Goal: Task Accomplishment & Management: Manage account settings

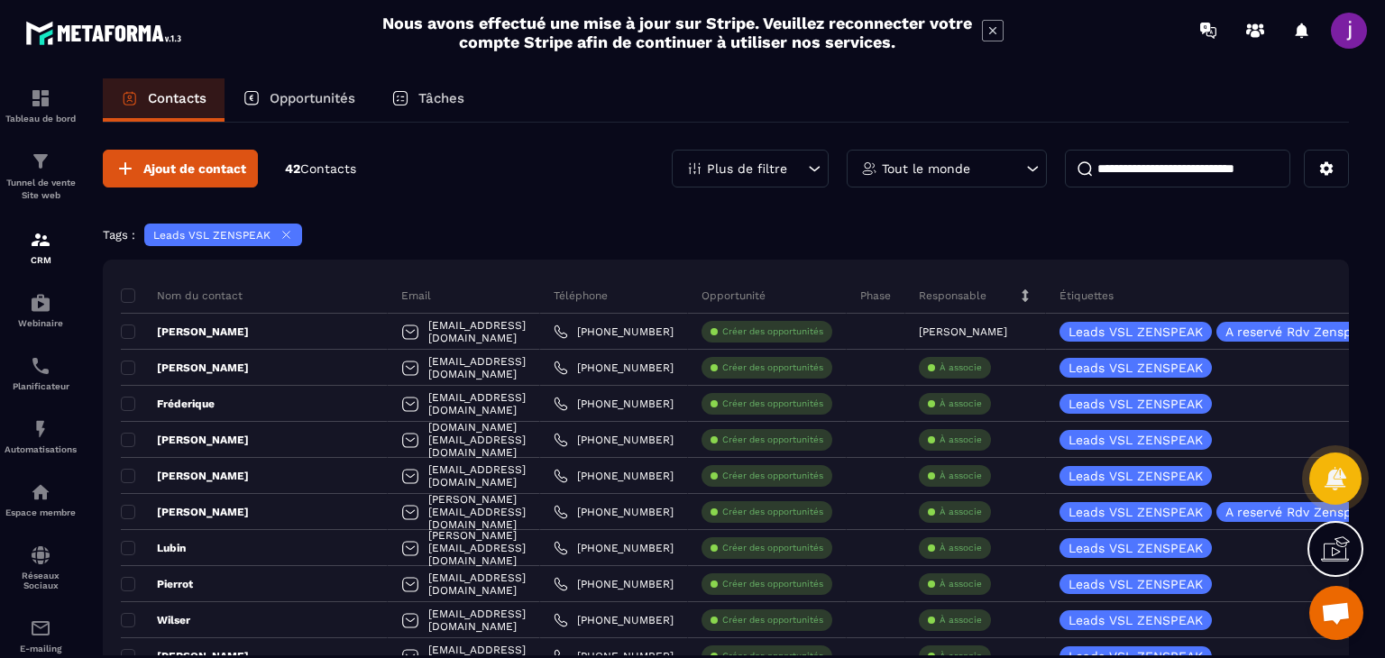
click at [1019, 290] on icon at bounding box center [1025, 296] width 13 height 13
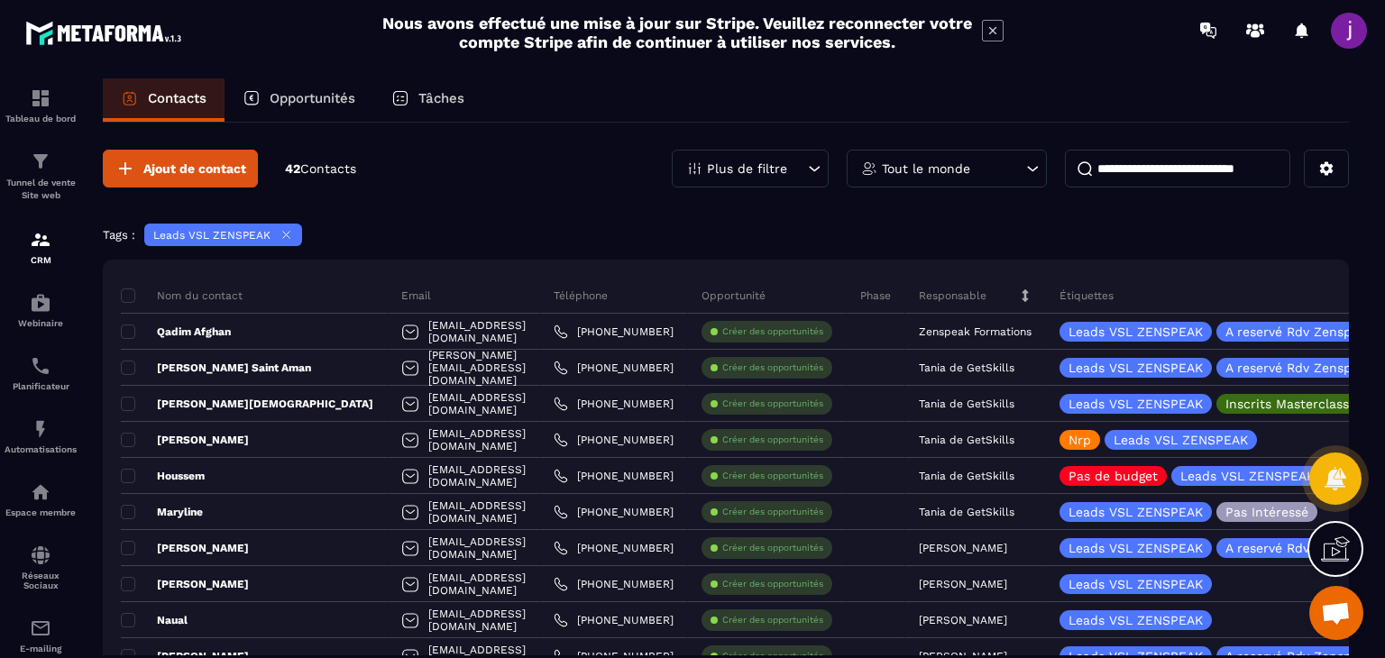
click at [1024, 294] on div "Responsable" at bounding box center [976, 296] width 141 height 36
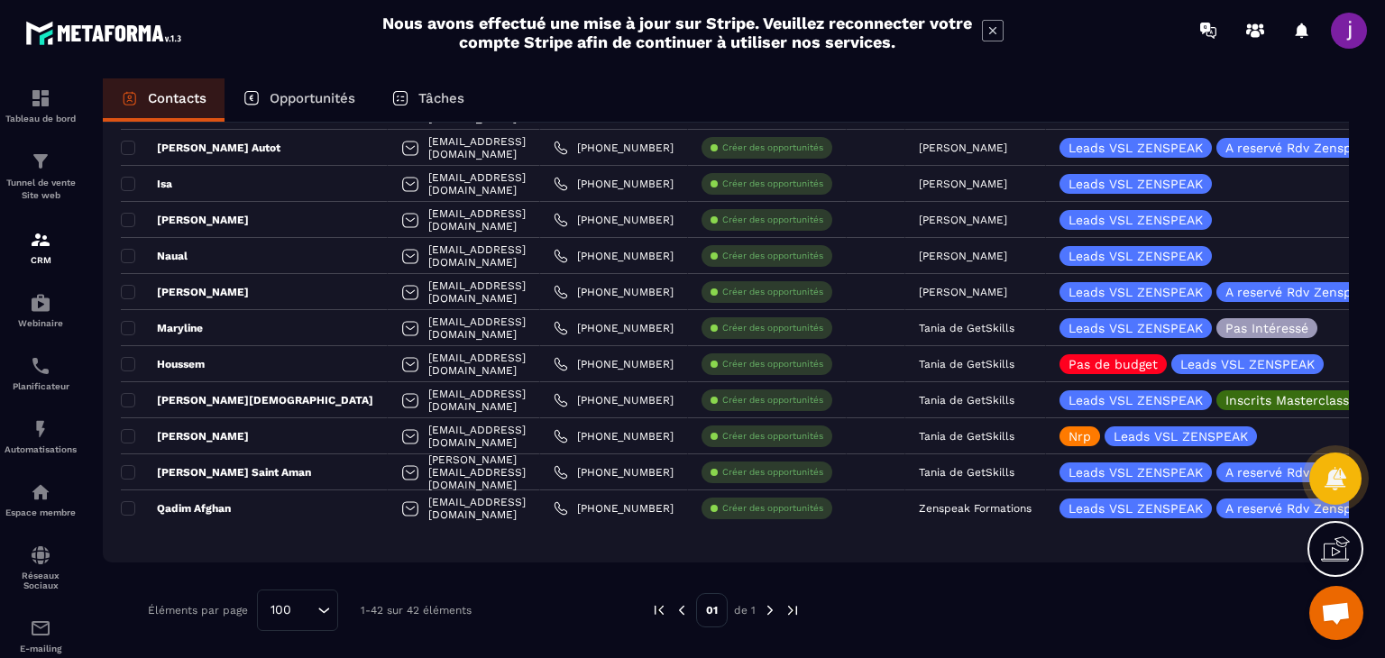
scroll to position [1305, 0]
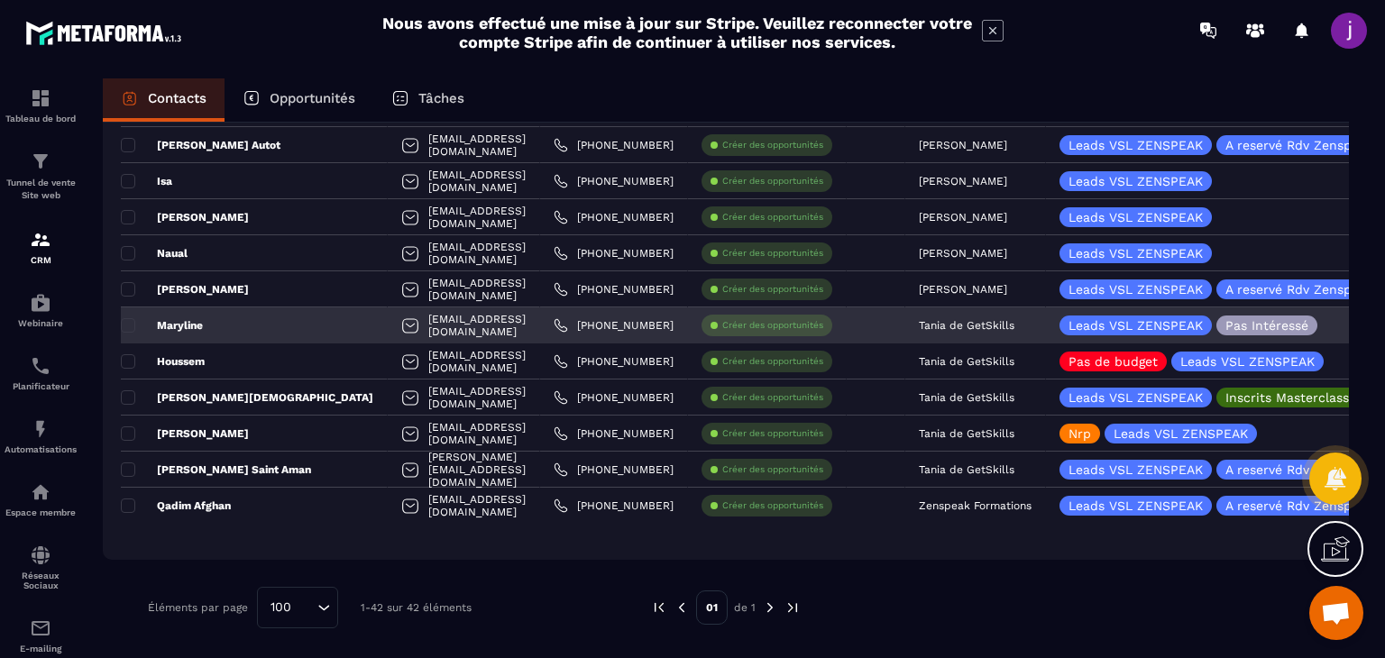
click at [947, 324] on p "Tania de GetSkills" at bounding box center [967, 325] width 96 height 13
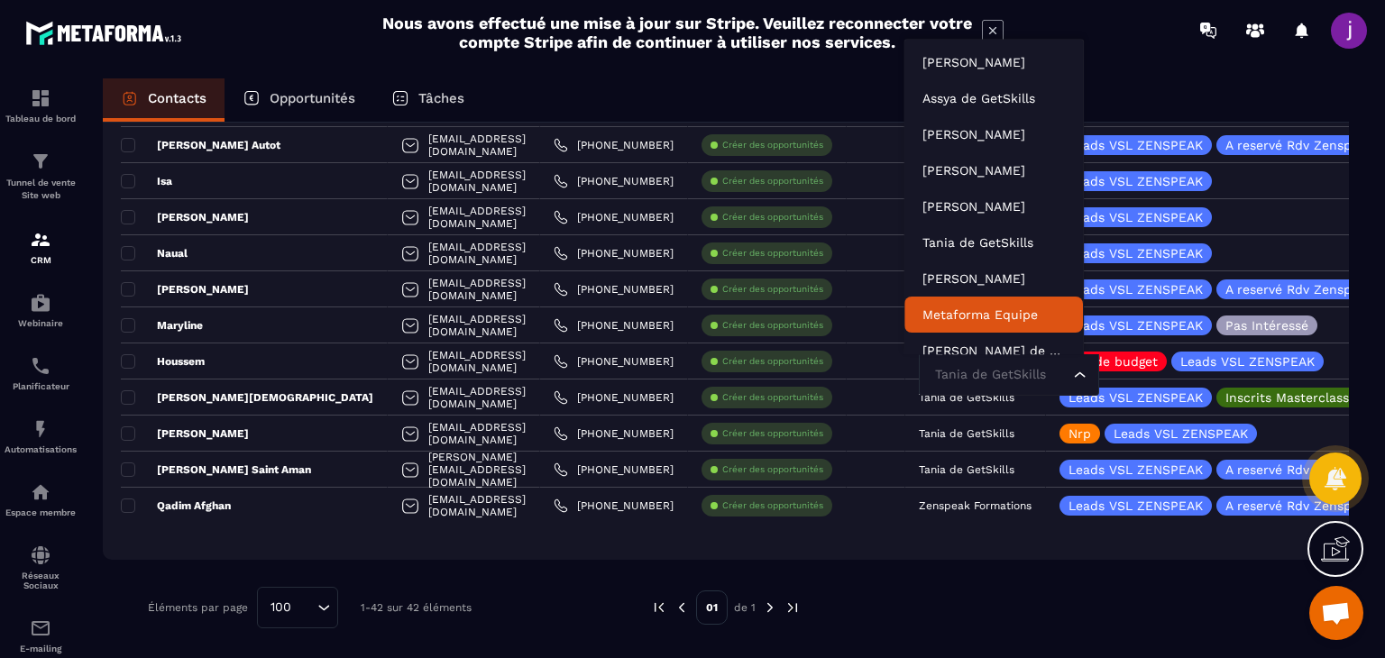
scroll to position [14, 0]
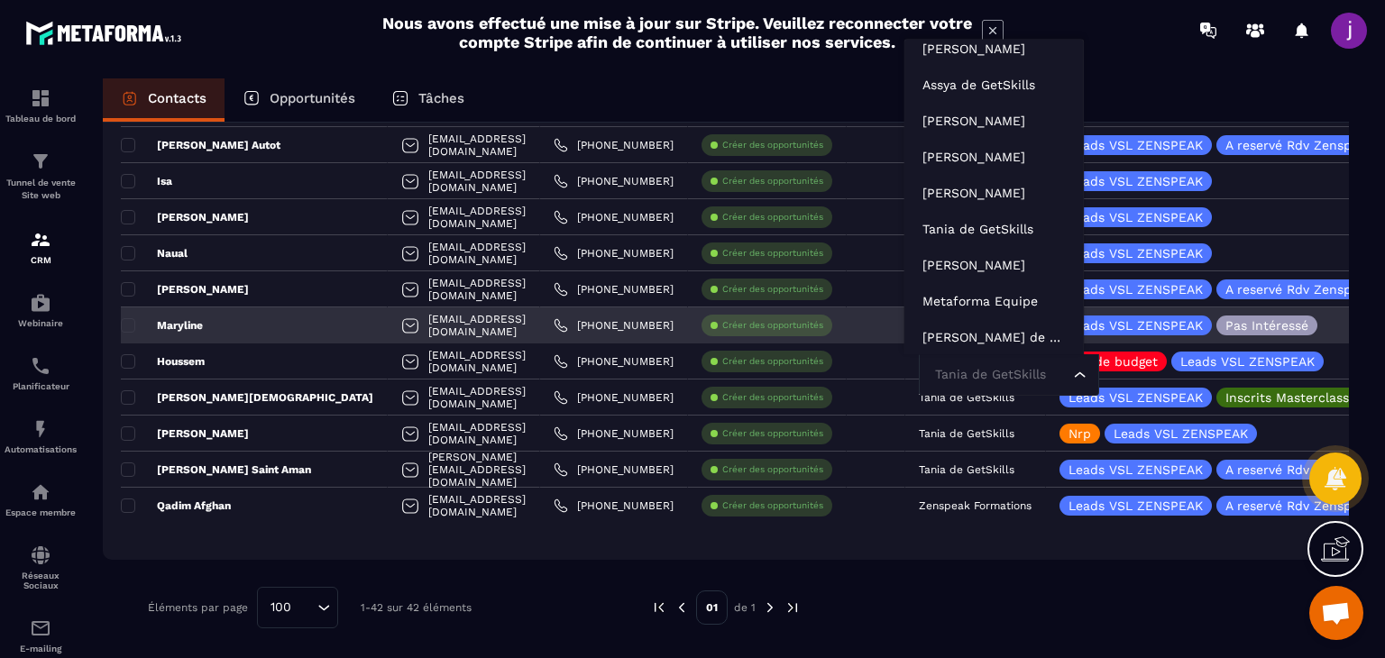
click at [952, 366] on input "Search for option" at bounding box center [1000, 375] width 139 height 20
type input "*"
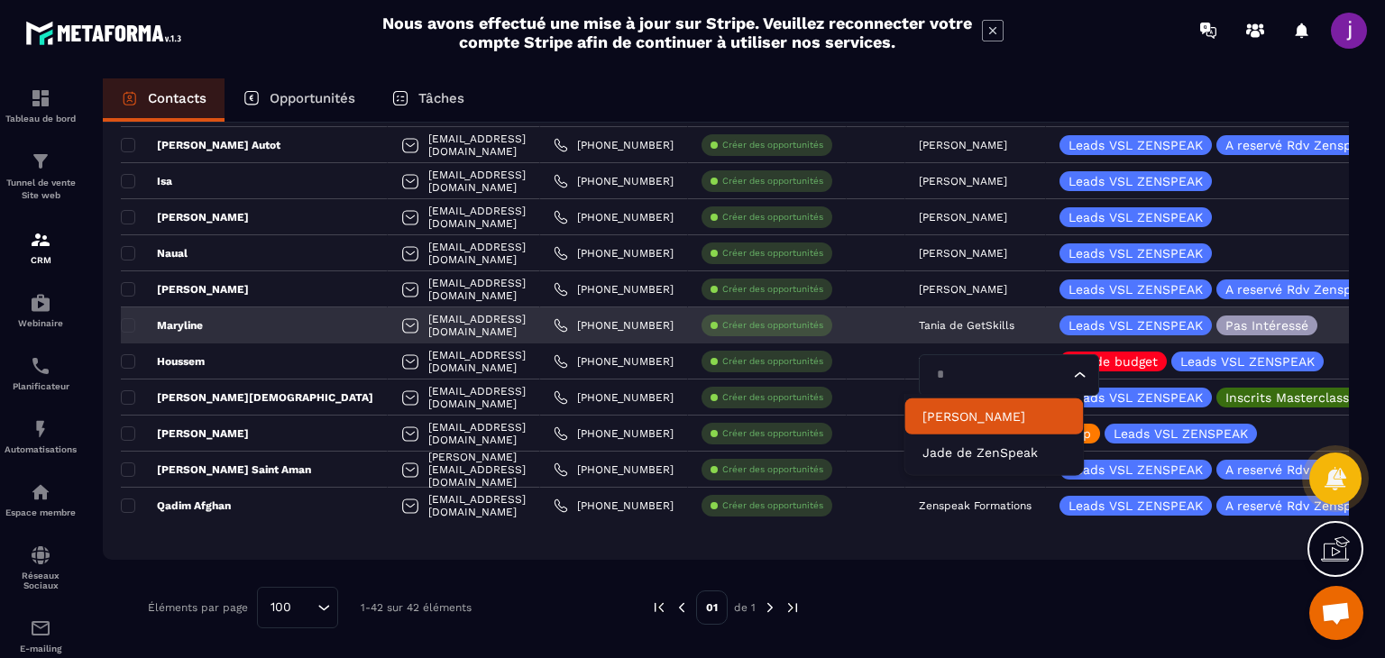
scroll to position [0, 0]
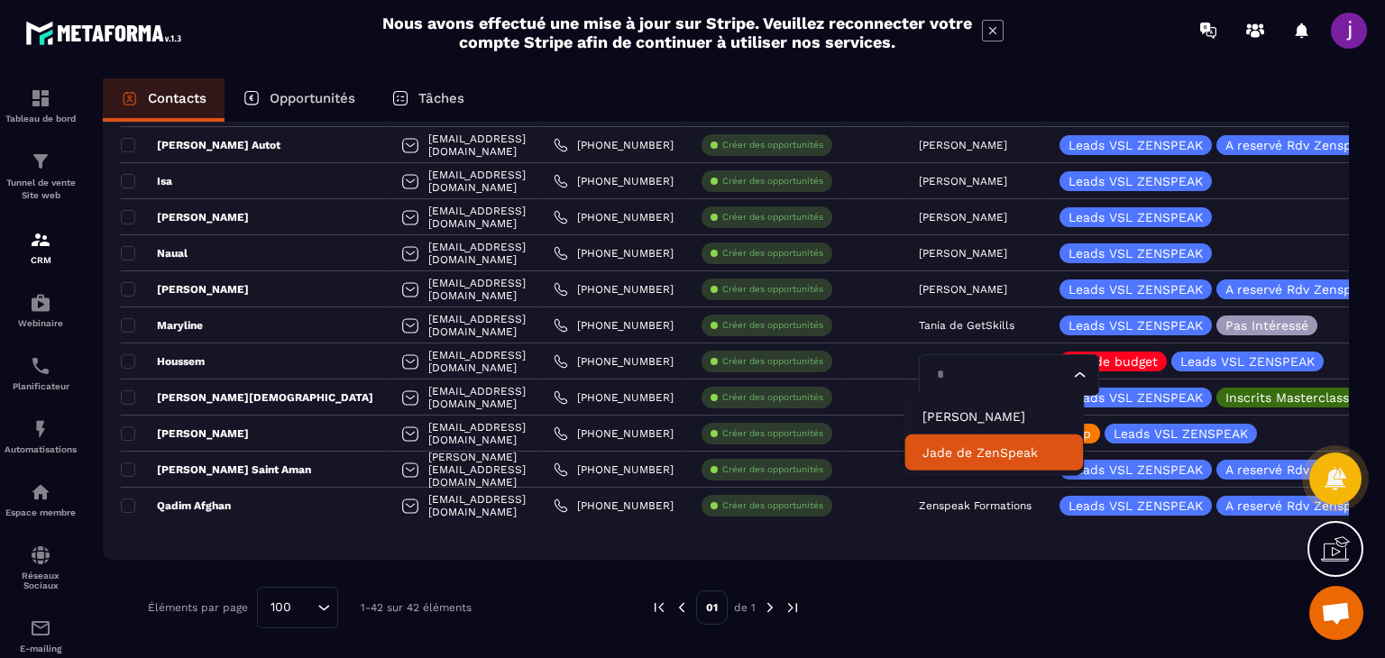
click at [950, 437] on li "Jade de ZenSpeak" at bounding box center [994, 453] width 179 height 36
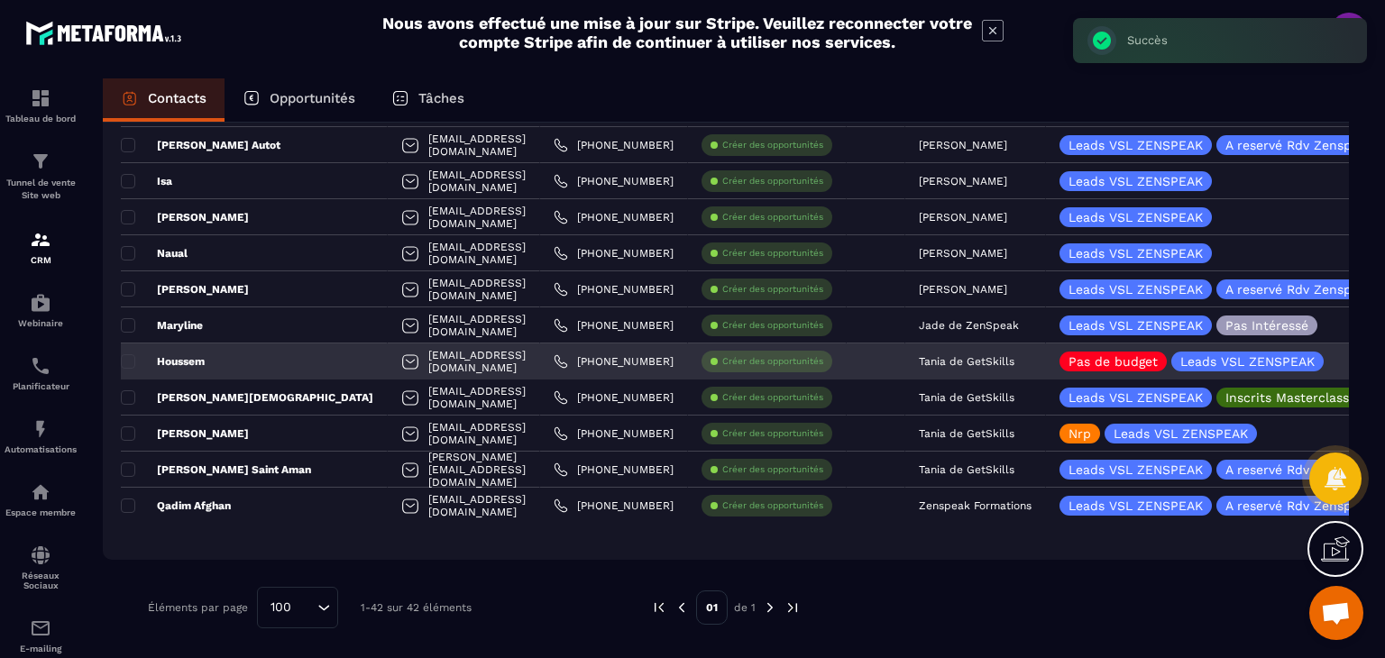
click at [966, 371] on div "Tania de GetSkills" at bounding box center [976, 362] width 141 height 36
click at [966, 357] on p "Tania de GetSkills" at bounding box center [967, 361] width 96 height 13
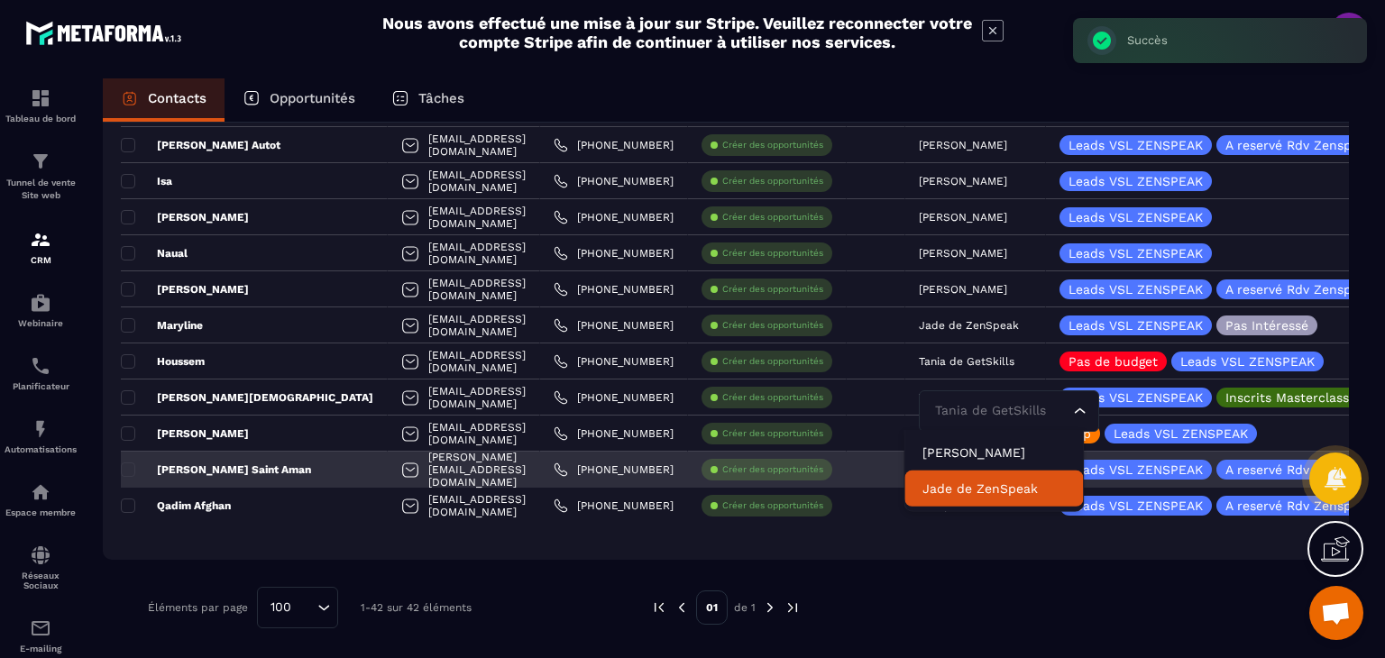
click at [954, 480] on p "Jade de ZenSpeak" at bounding box center [994, 489] width 143 height 18
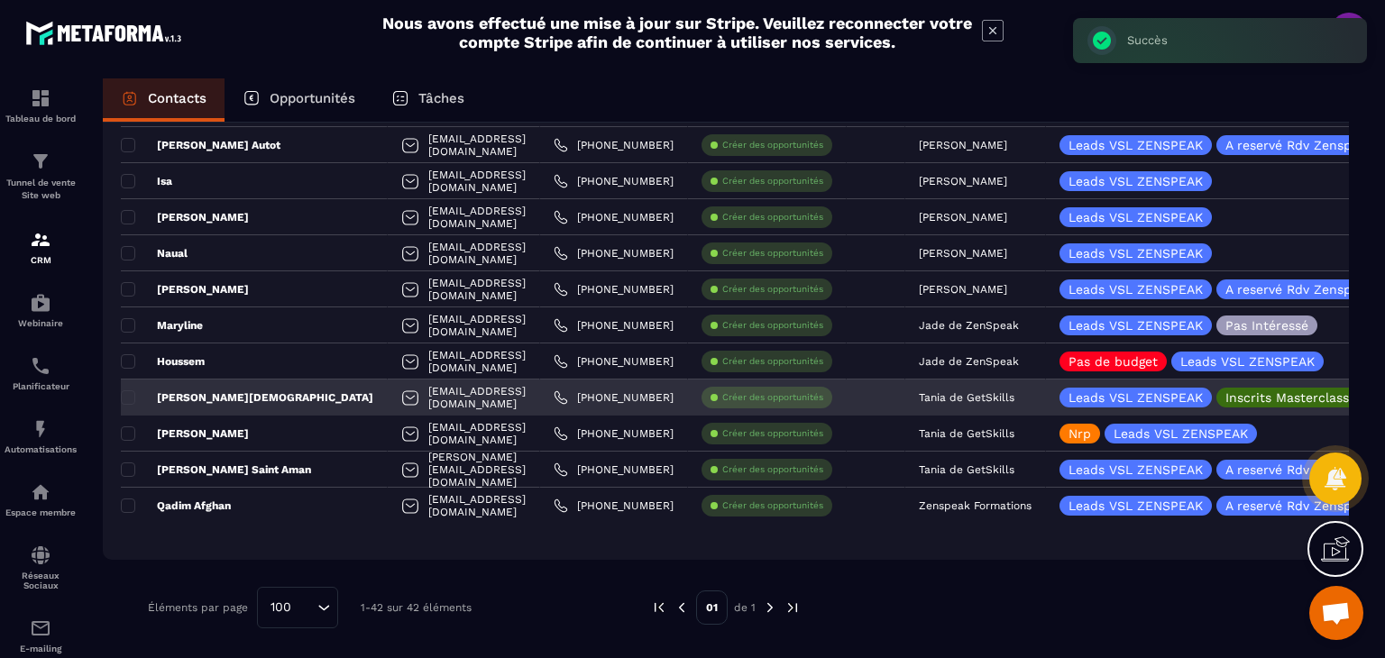
click at [951, 402] on p "Tania de GetSkills" at bounding box center [967, 397] width 96 height 13
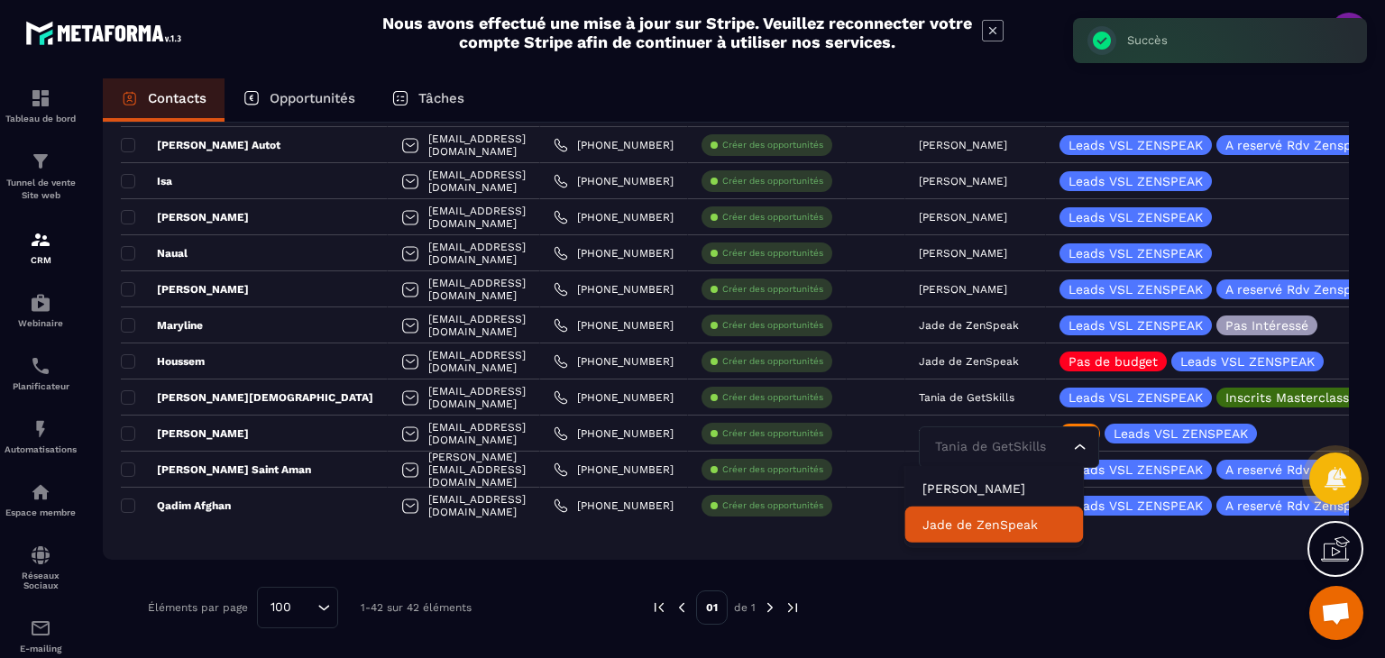
click at [934, 520] on p "Jade de ZenSpeak" at bounding box center [994, 525] width 143 height 18
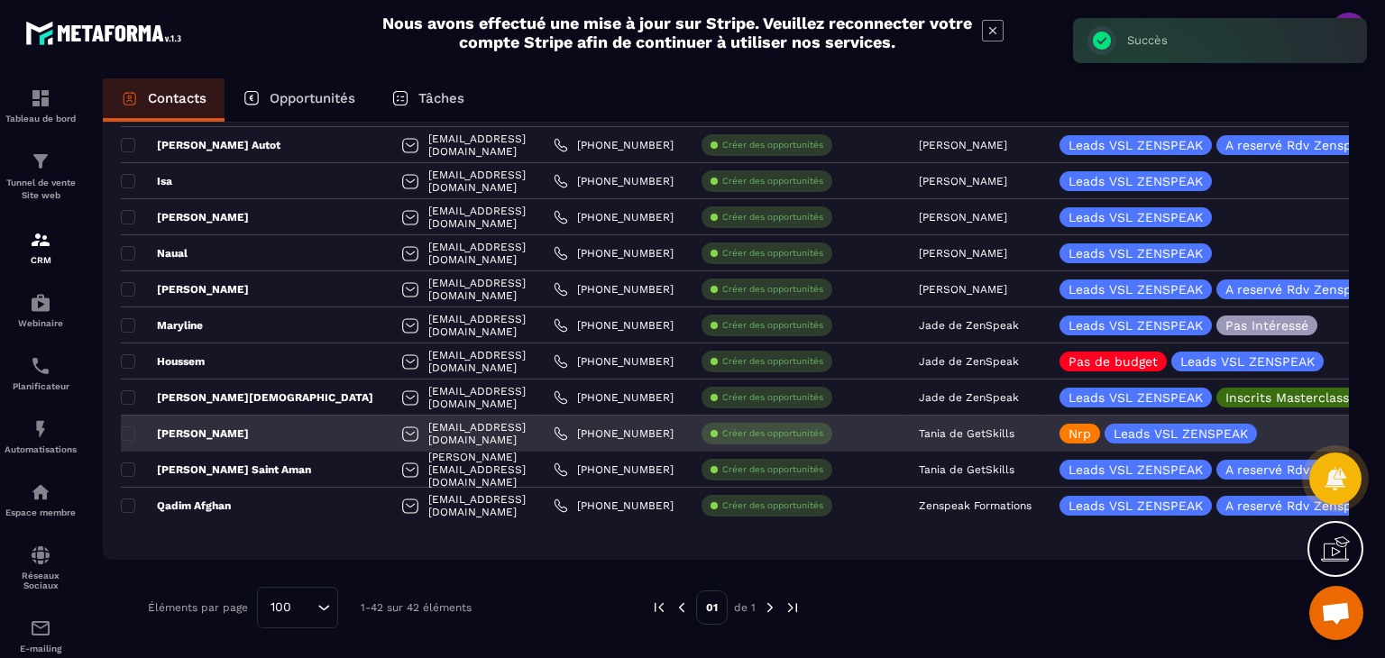
click at [942, 428] on p "Tania de GetSkills" at bounding box center [967, 434] width 96 height 13
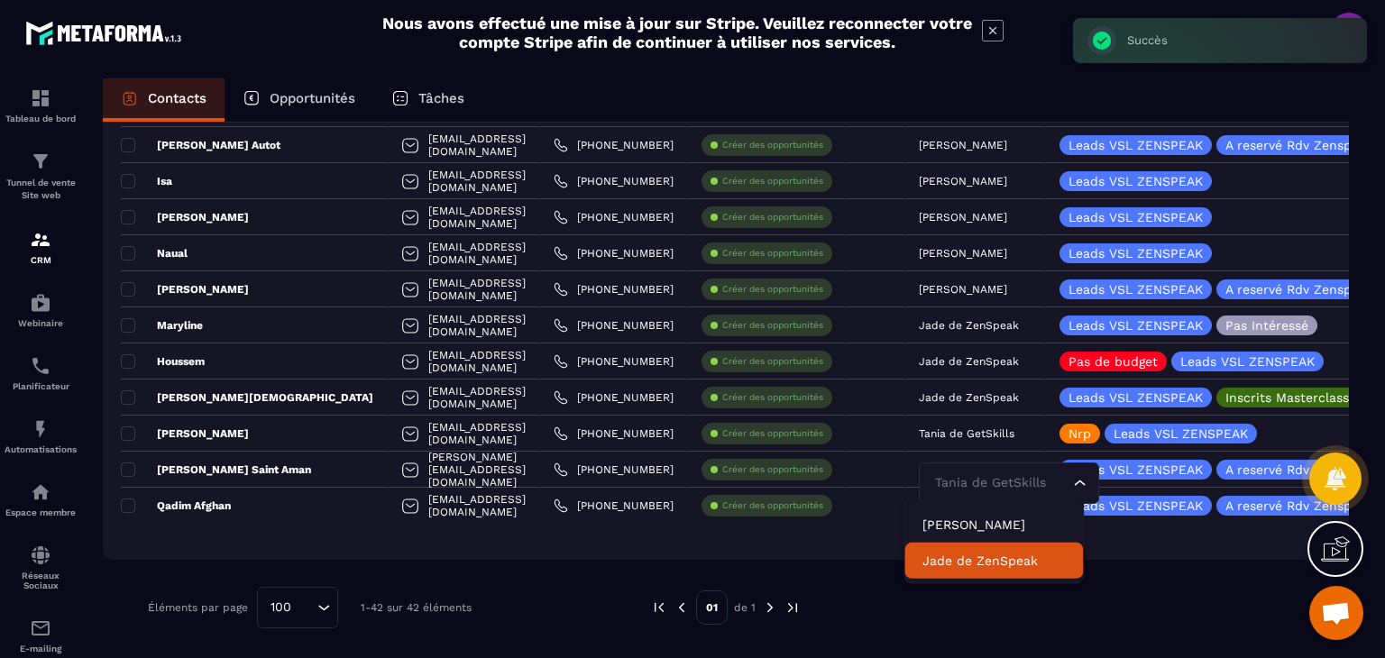
click at [989, 563] on p "Jade de ZenSpeak" at bounding box center [994, 561] width 143 height 18
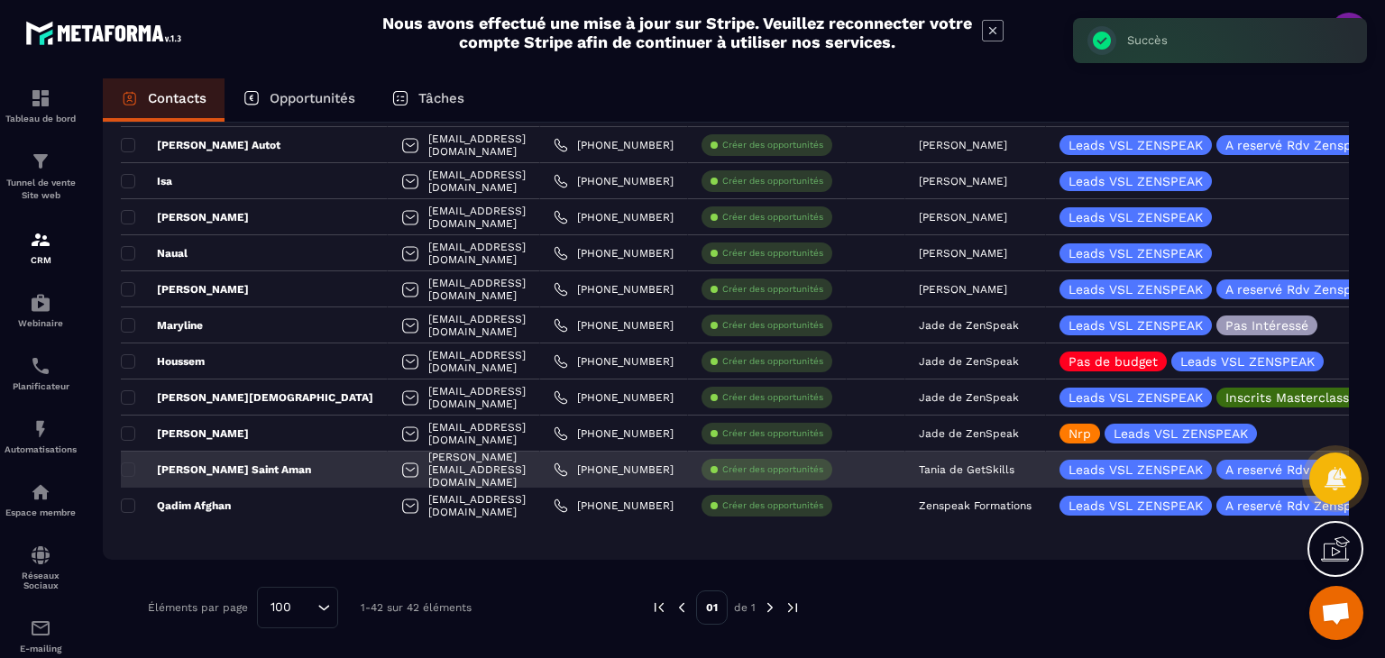
click at [959, 464] on p "Tania de GetSkills" at bounding box center [967, 470] width 96 height 13
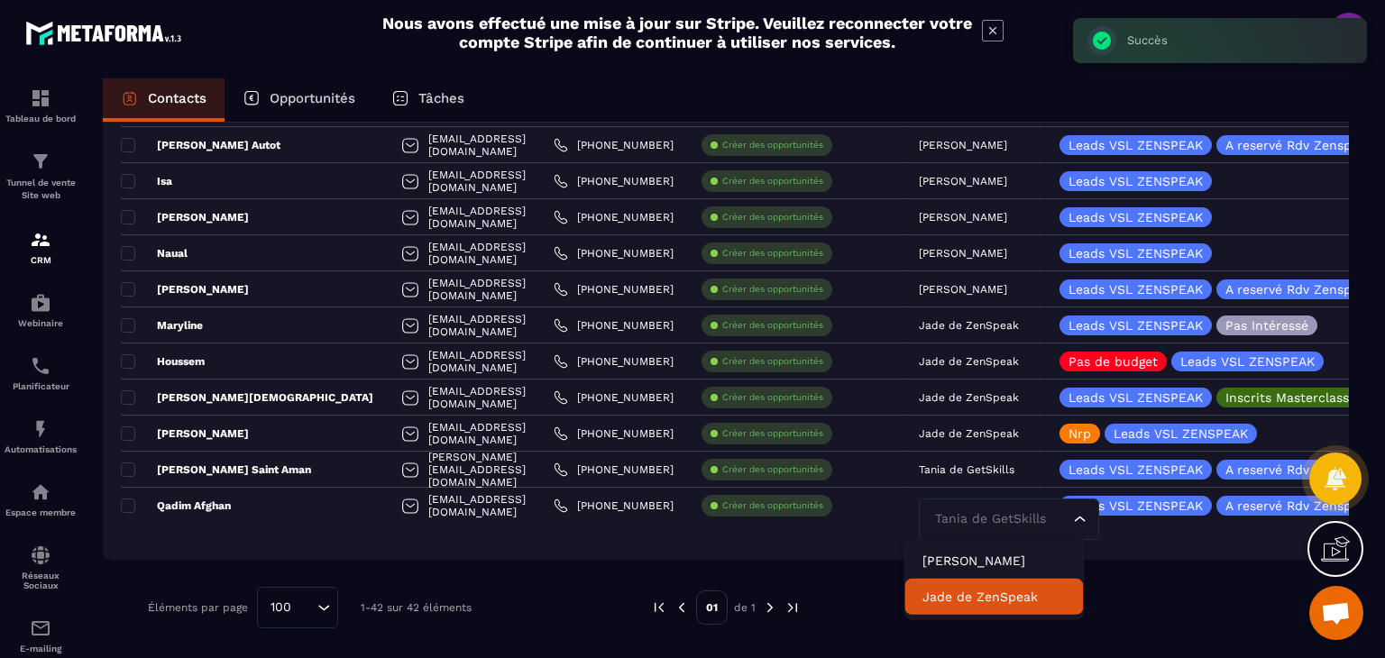
click at [953, 588] on p "Jade de ZenSpeak" at bounding box center [994, 597] width 143 height 18
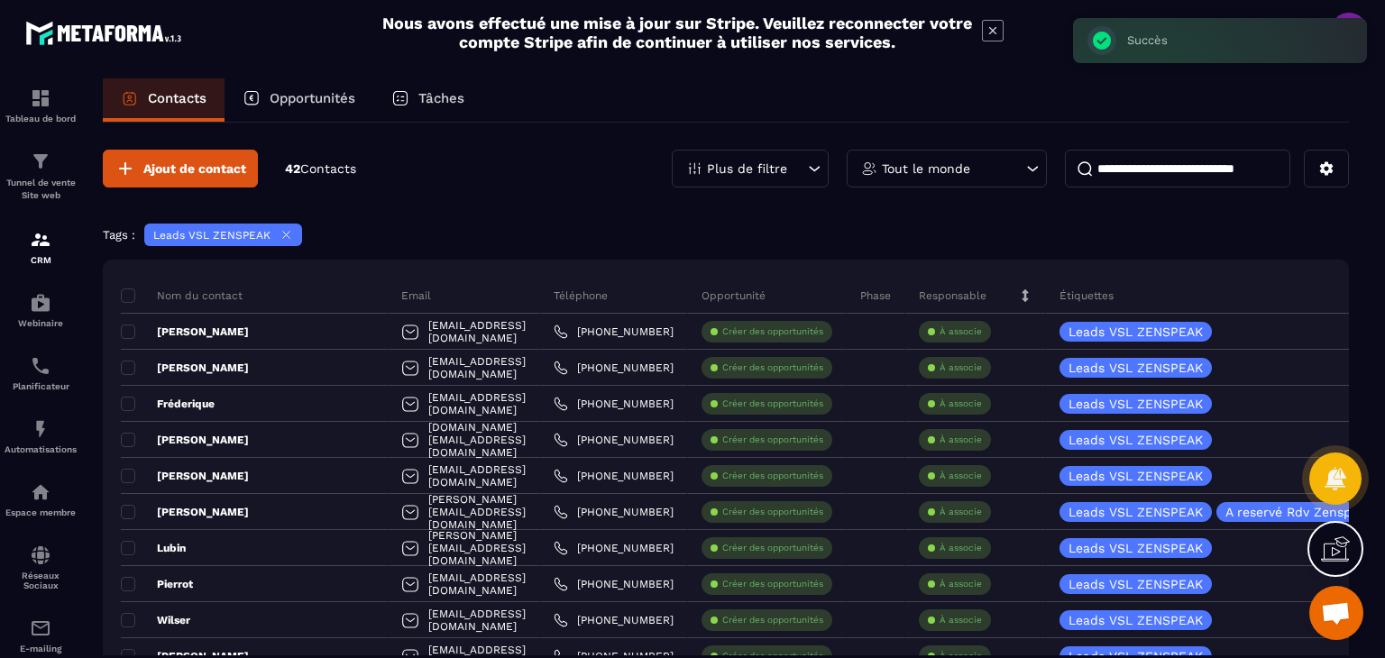
click at [1020, 286] on div "Responsable" at bounding box center [976, 296] width 141 height 36
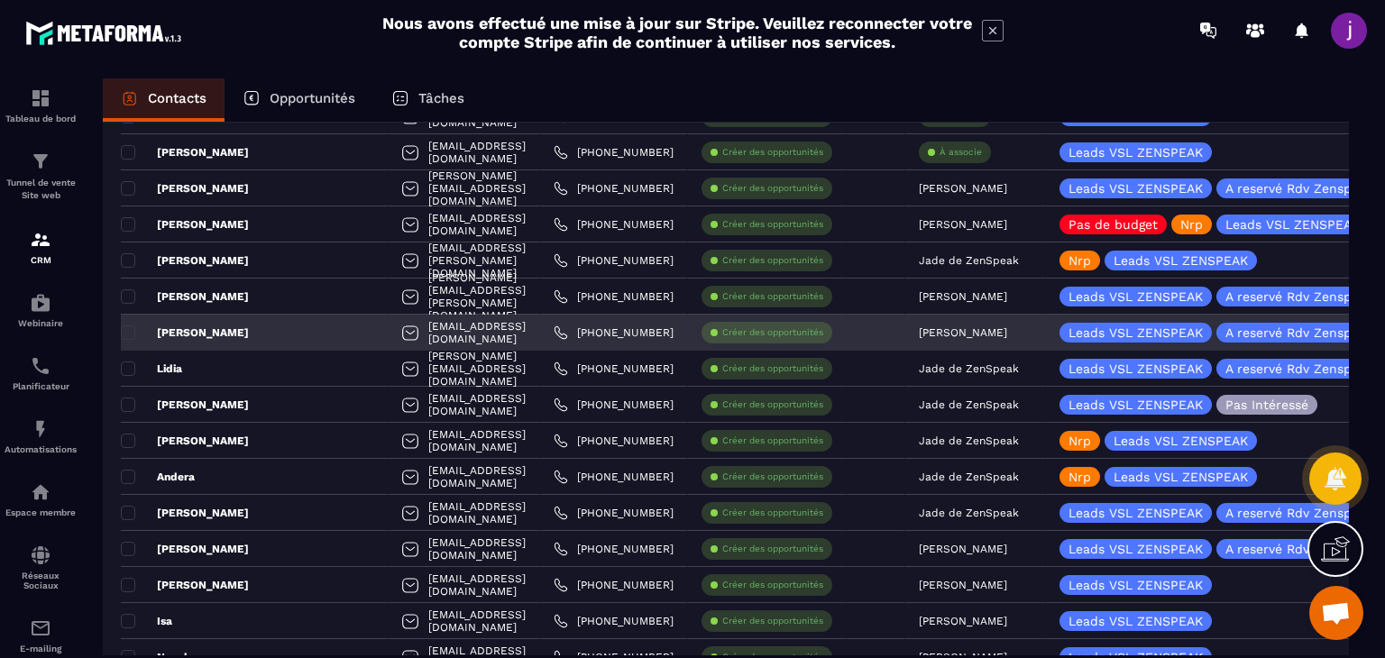
scroll to position [631, 0]
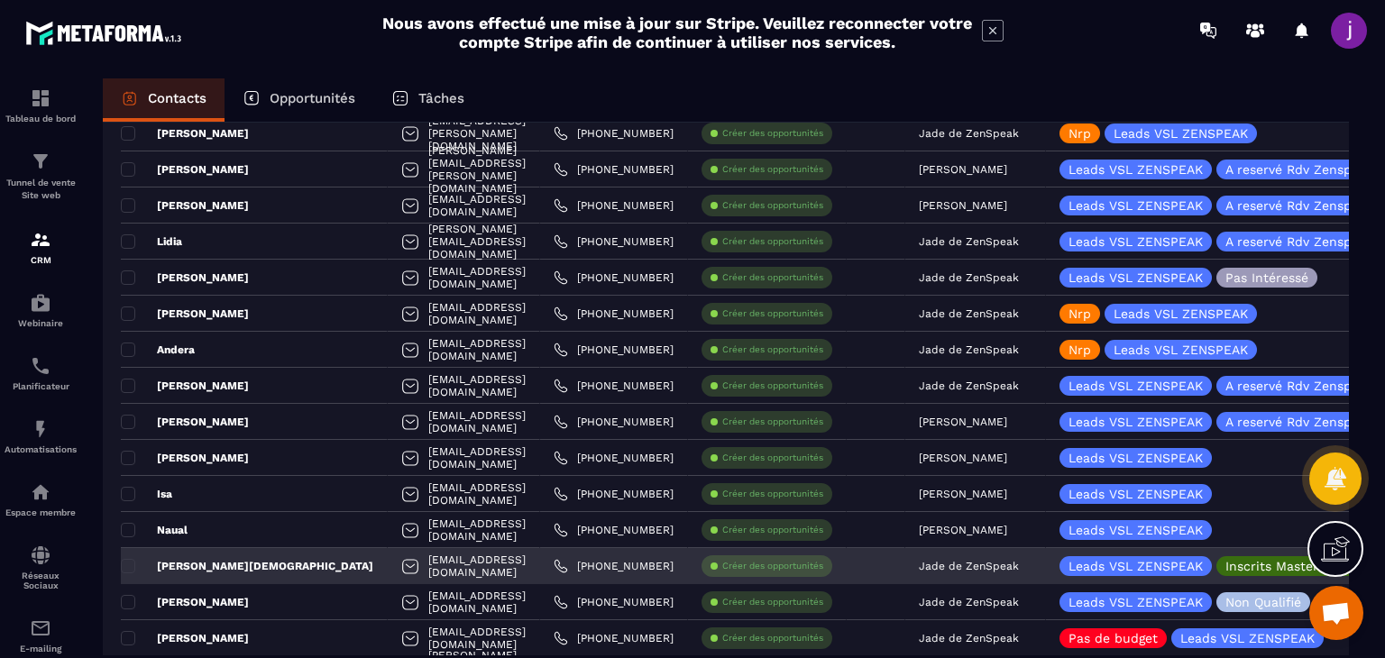
click at [278, 563] on div "[PERSON_NAME][DEMOGRAPHIC_DATA]" at bounding box center [254, 566] width 267 height 36
